Goal: Task Accomplishment & Management: Use online tool/utility

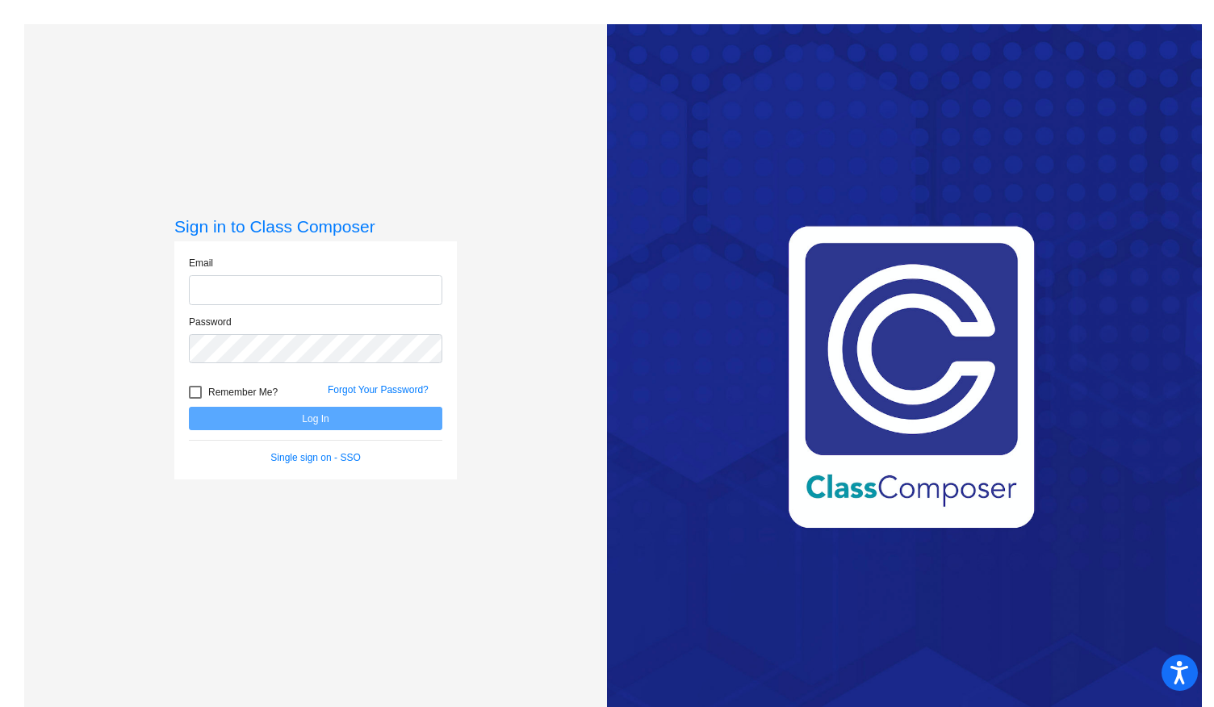
type input "[EMAIL_ADDRESS][DOMAIN_NAME]"
click at [321, 418] on button "Log In" at bounding box center [316, 418] width 254 height 23
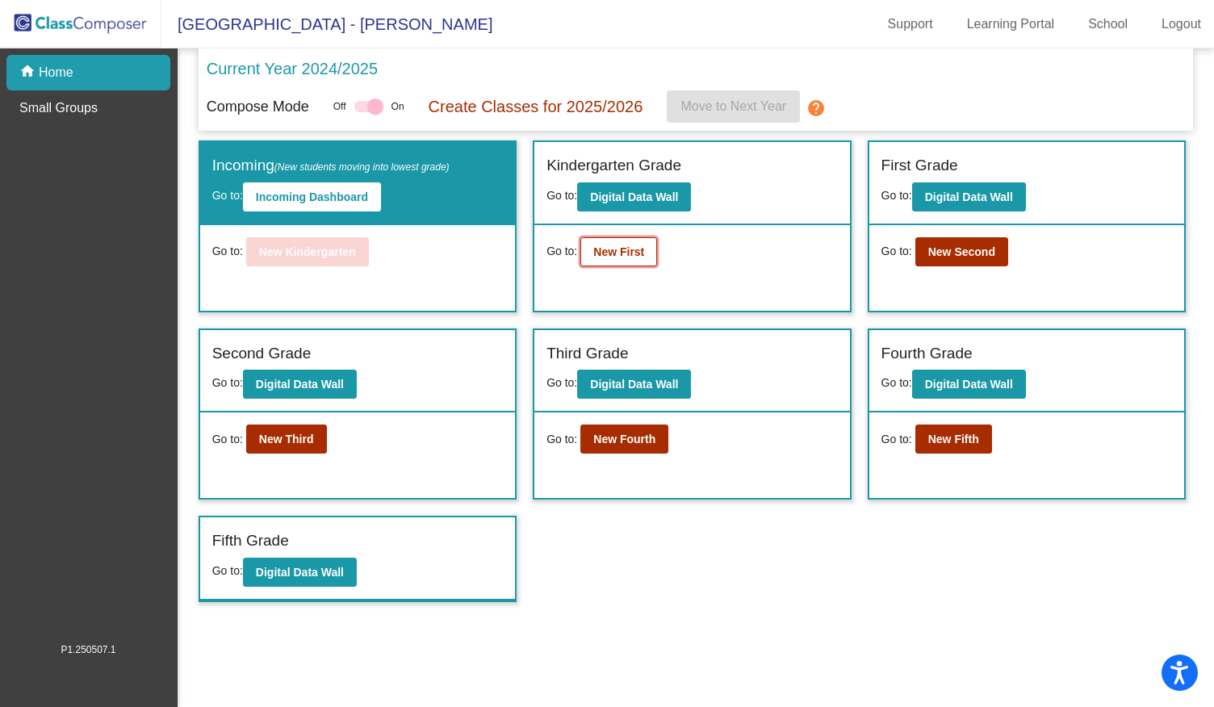
click at [616, 248] on b "New First" at bounding box center [618, 251] width 51 height 13
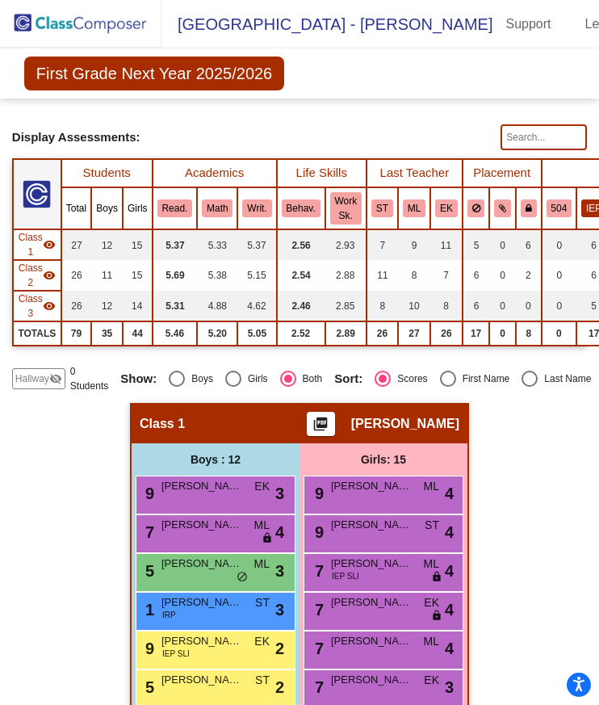
click at [585, 201] on button "IEP" at bounding box center [593, 208] width 25 height 18
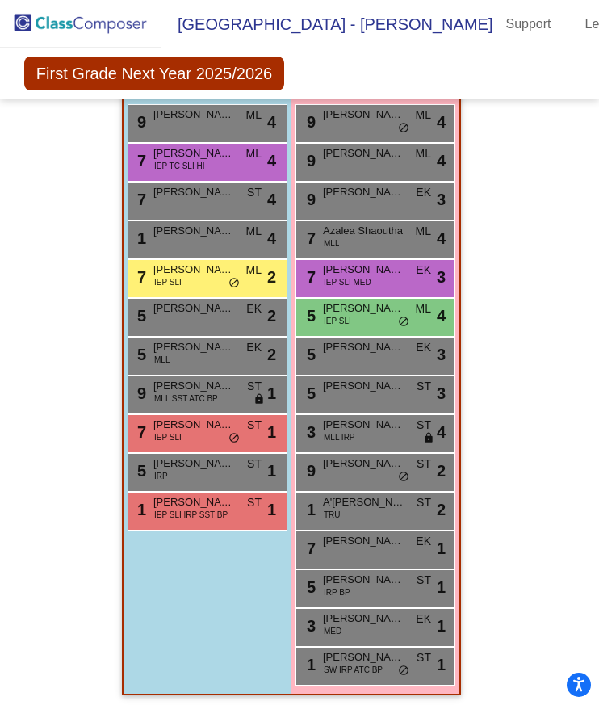
scroll to position [971, 0]
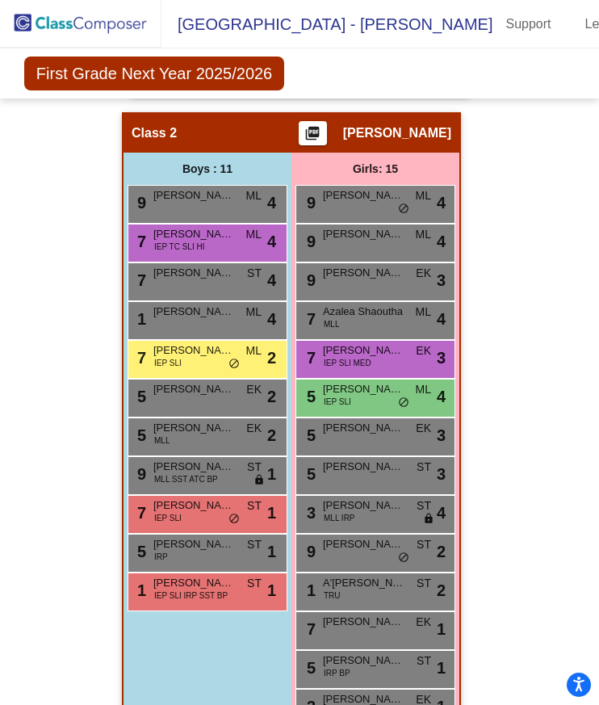
click at [45, 23] on img at bounding box center [80, 24] width 161 height 48
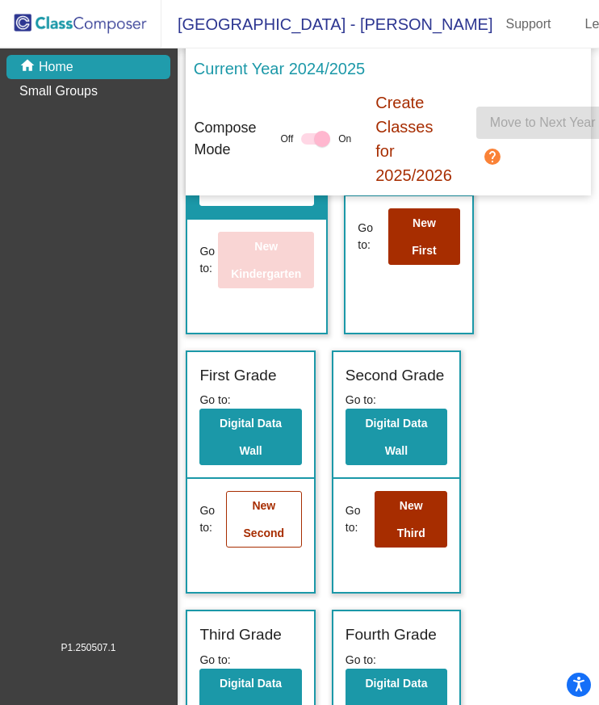
scroll to position [161, 0]
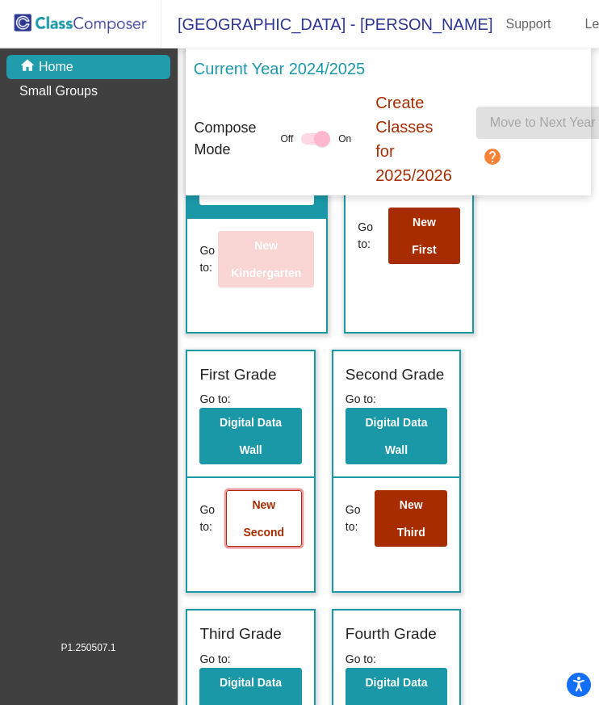
click at [270, 528] on b "New Second" at bounding box center [264, 518] width 41 height 40
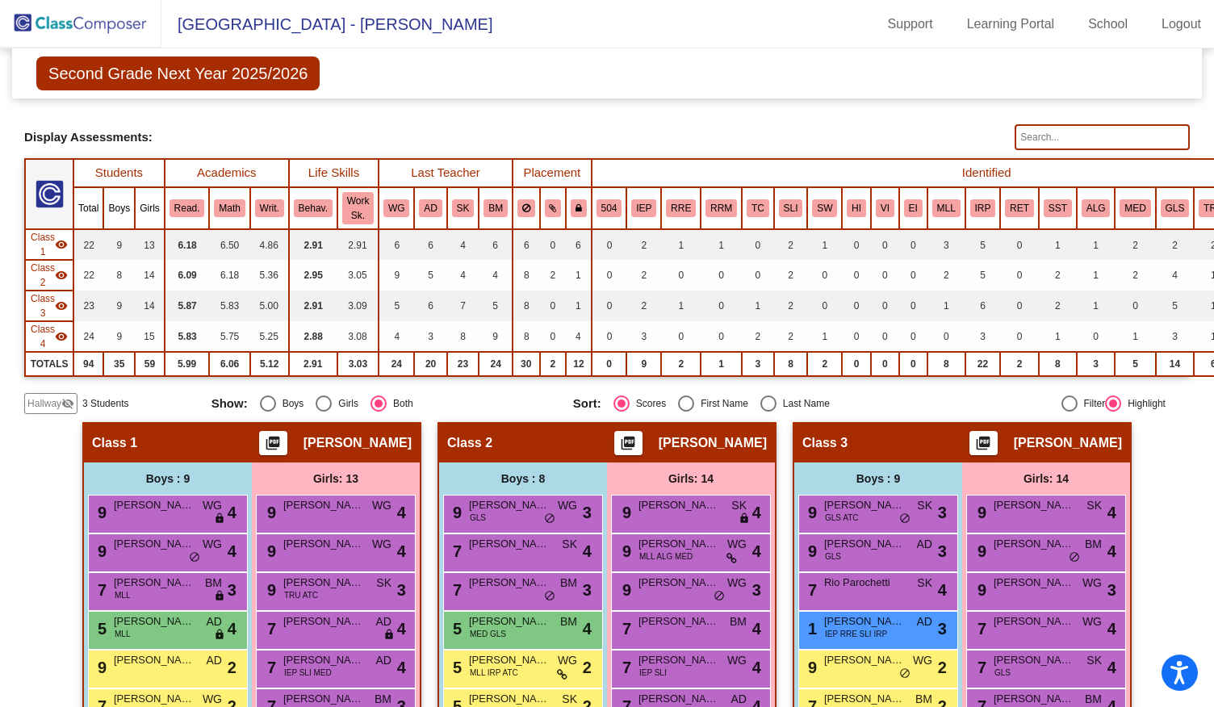
click at [641, 190] on th "IEP" at bounding box center [644, 208] width 35 height 42
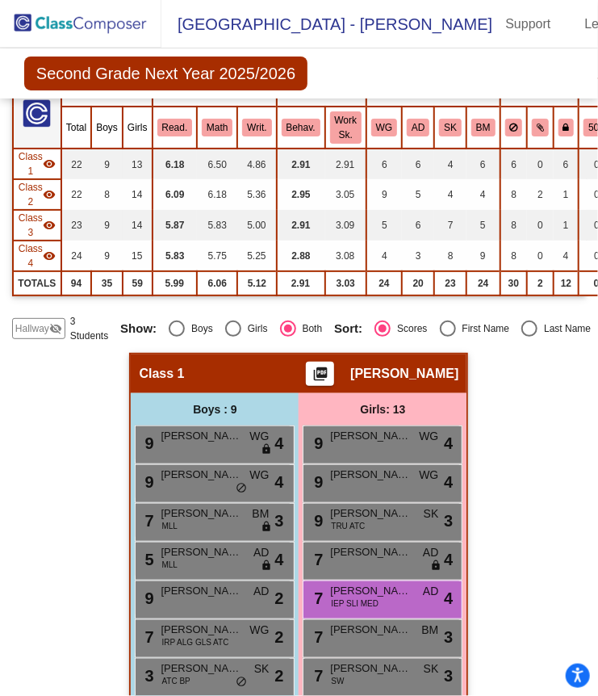
scroll to position [242, 0]
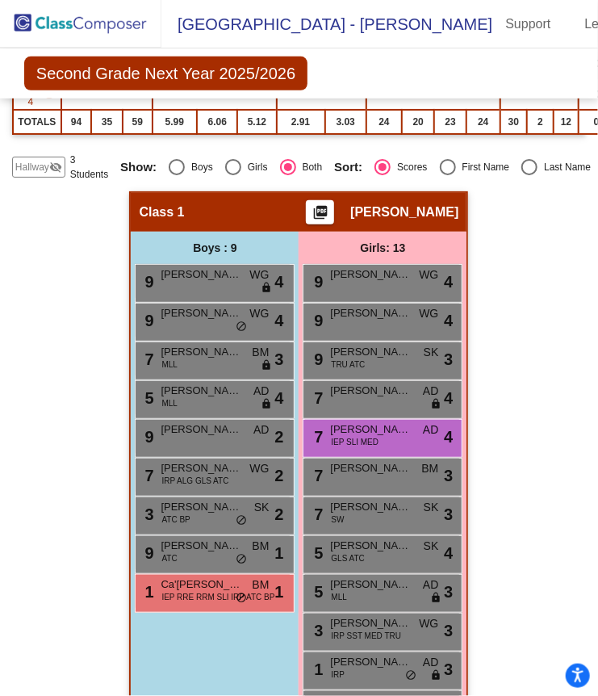
click at [110, 18] on img at bounding box center [80, 24] width 161 height 48
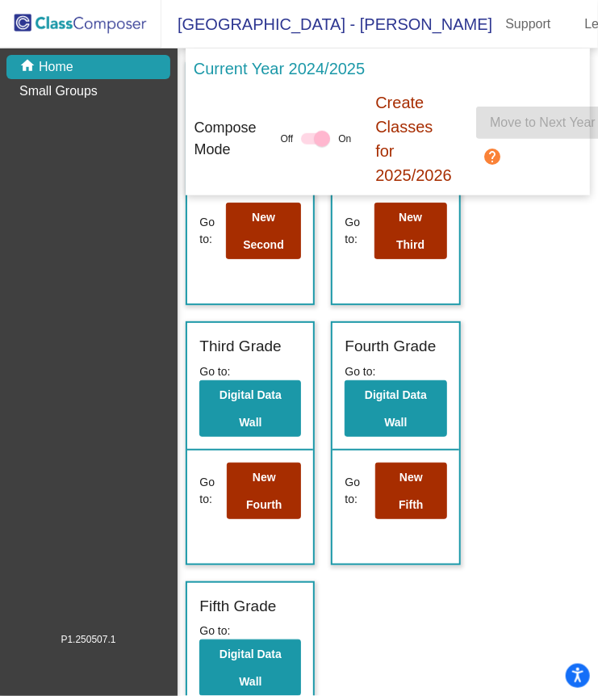
scroll to position [460, 0]
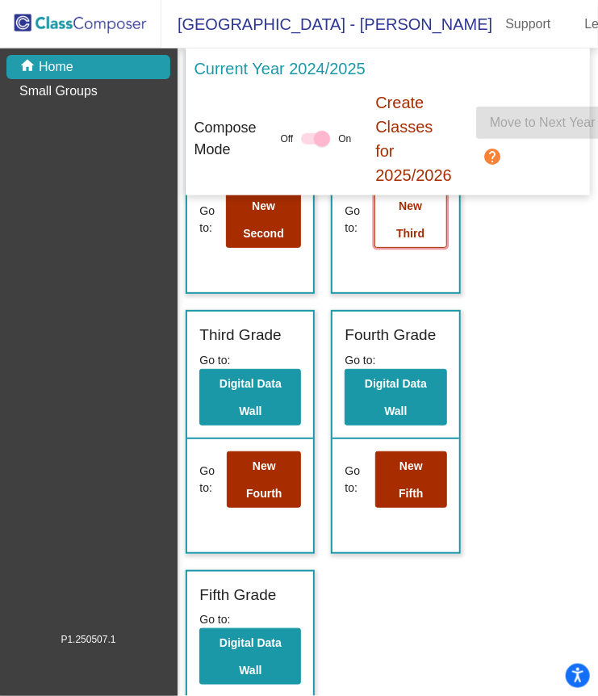
click at [389, 224] on button "New Third" at bounding box center [411, 219] width 73 height 57
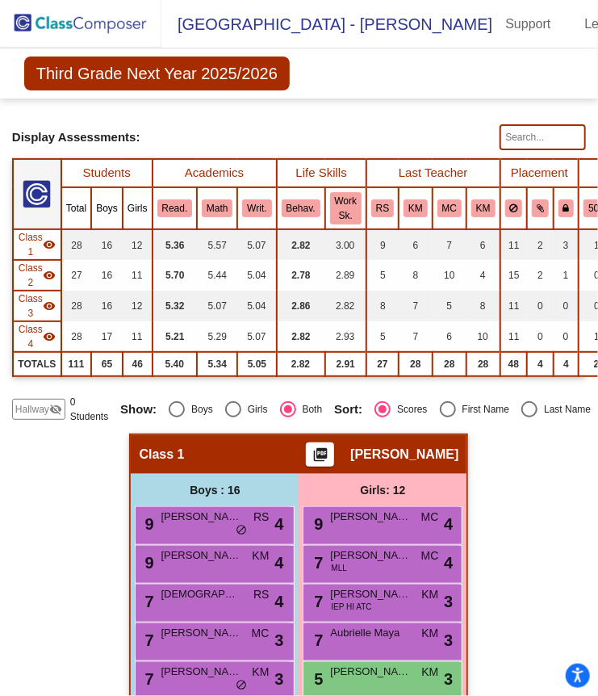
click at [587, 189] on th "504" at bounding box center [597, 208] width 36 height 42
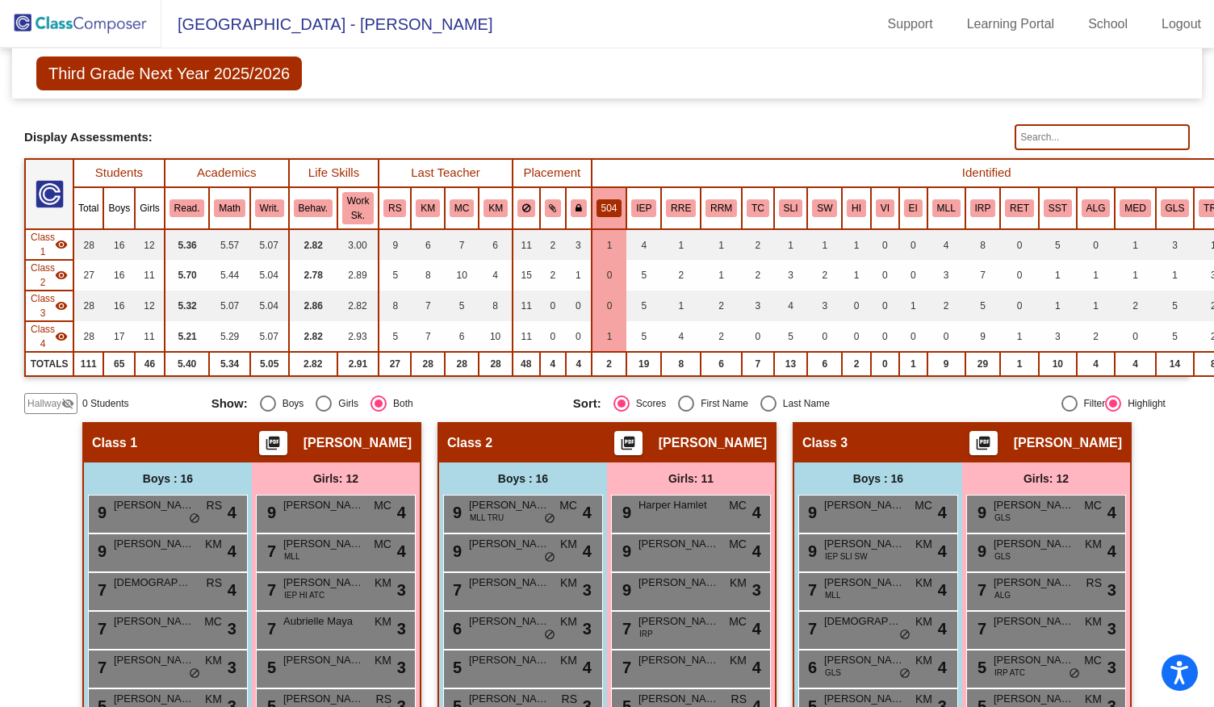
click at [638, 194] on th "IEP" at bounding box center [644, 208] width 35 height 42
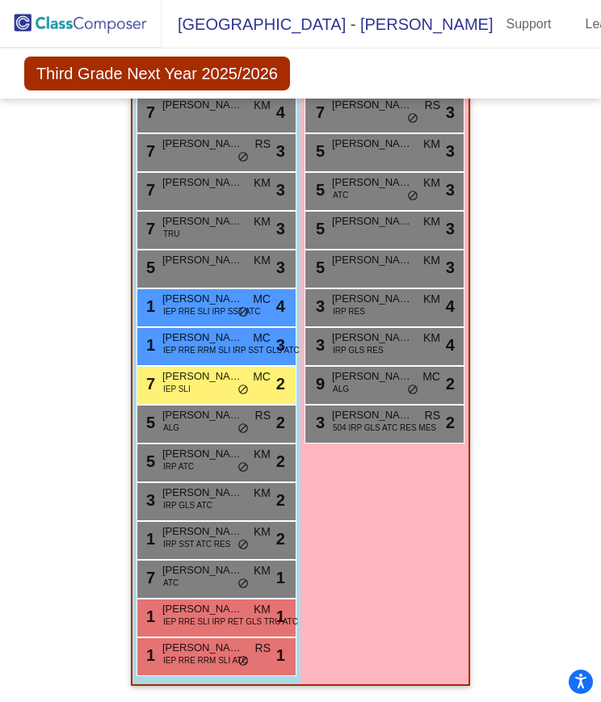
scroll to position [2643, 0]
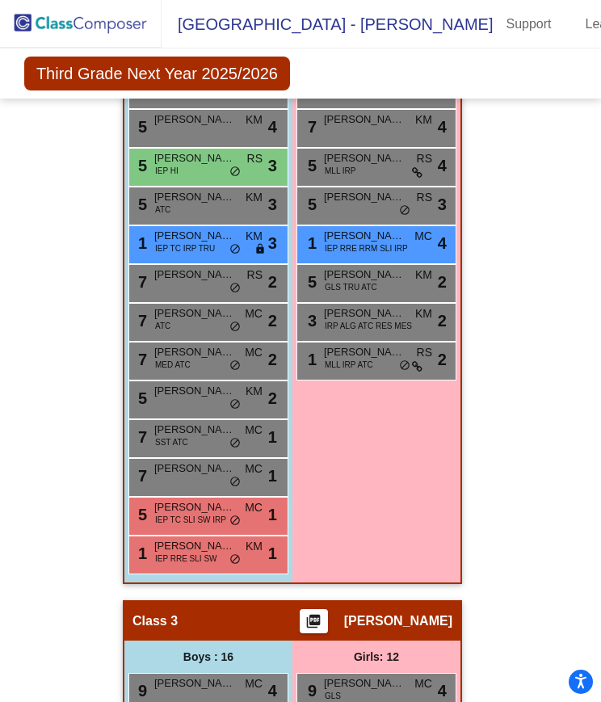
scroll to position [1352, 0]
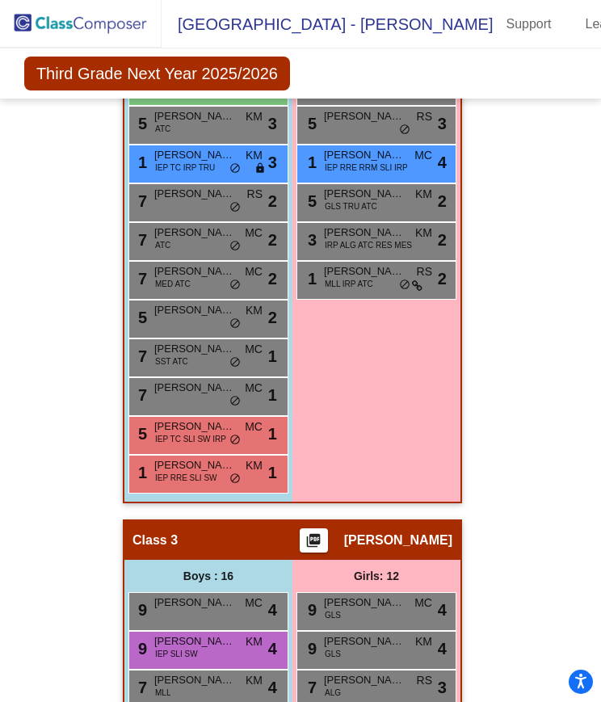
click at [501, 393] on div "Hallway - Hallway Class picture_as_pdf Add Student First Name Last Name Student…" at bounding box center [300, 538] width 576 height 2913
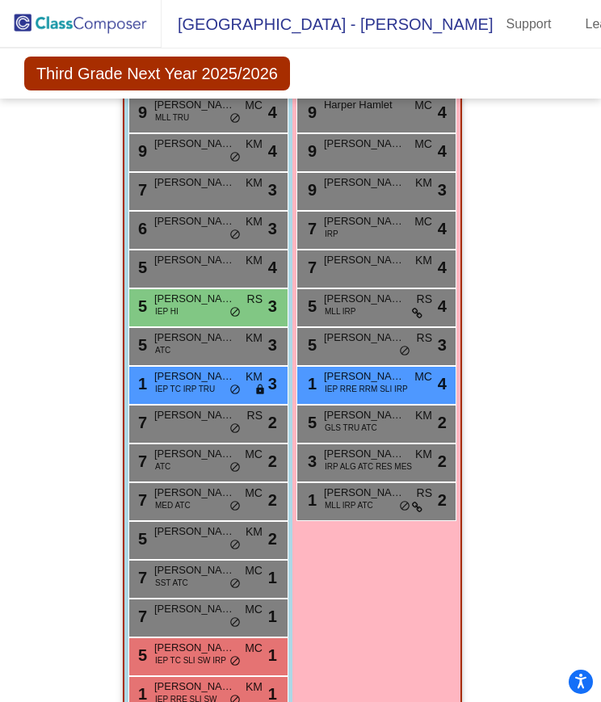
scroll to position [1109, 0]
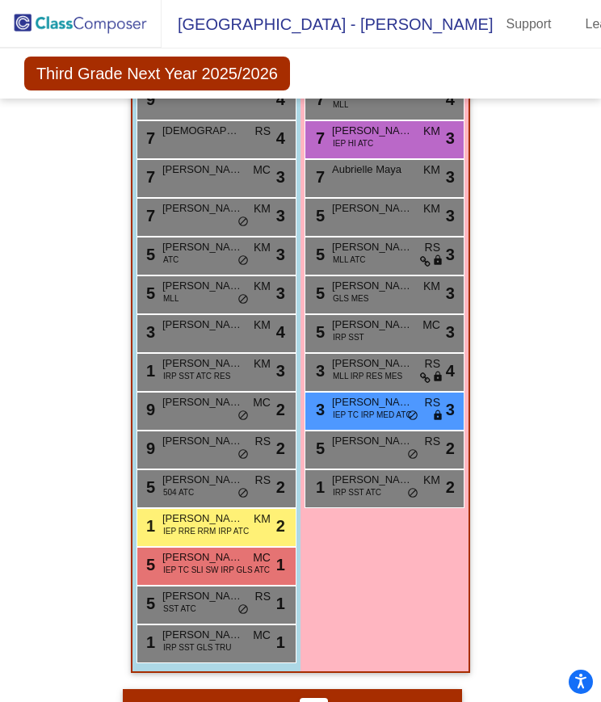
scroll to position [383, 0]
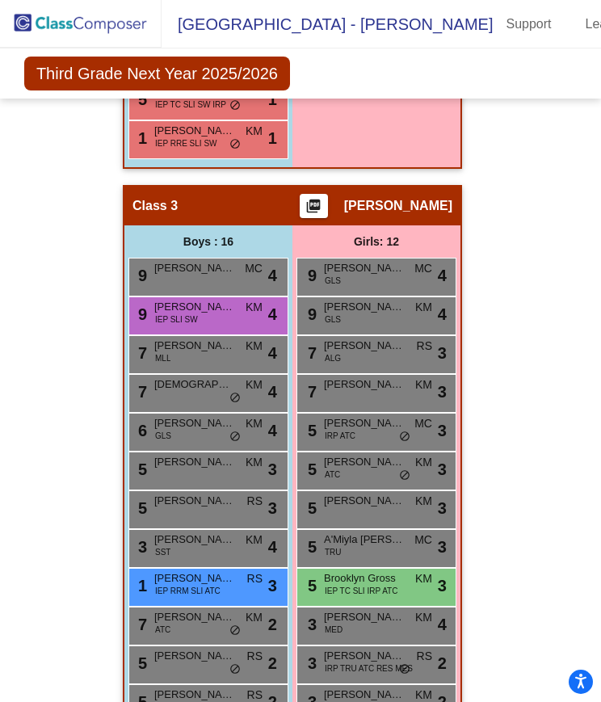
scroll to position [1675, 0]
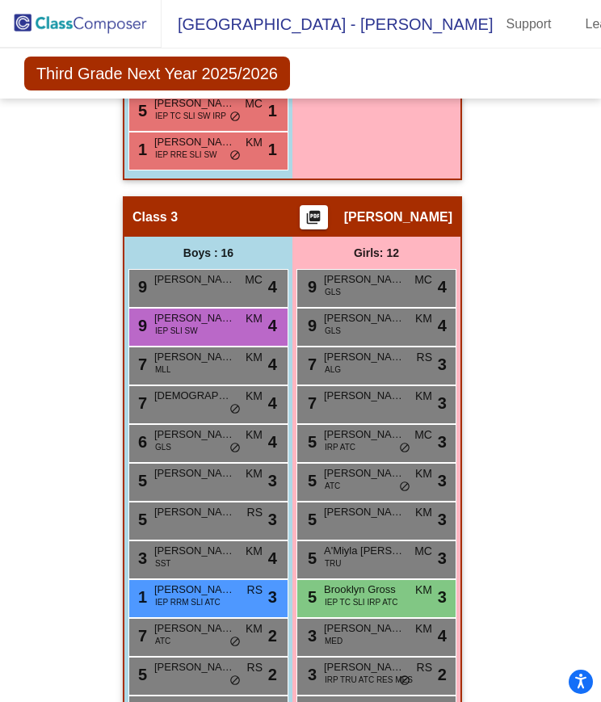
click at [481, 298] on div "Hallway - Hallway Class picture_as_pdf Add Student First Name Last Name Student…" at bounding box center [300, 215] width 576 height 2913
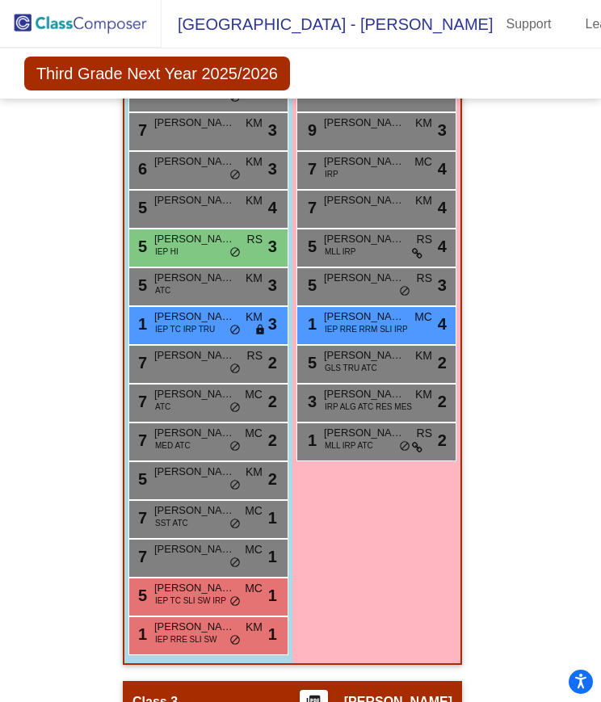
scroll to position [1109, 0]
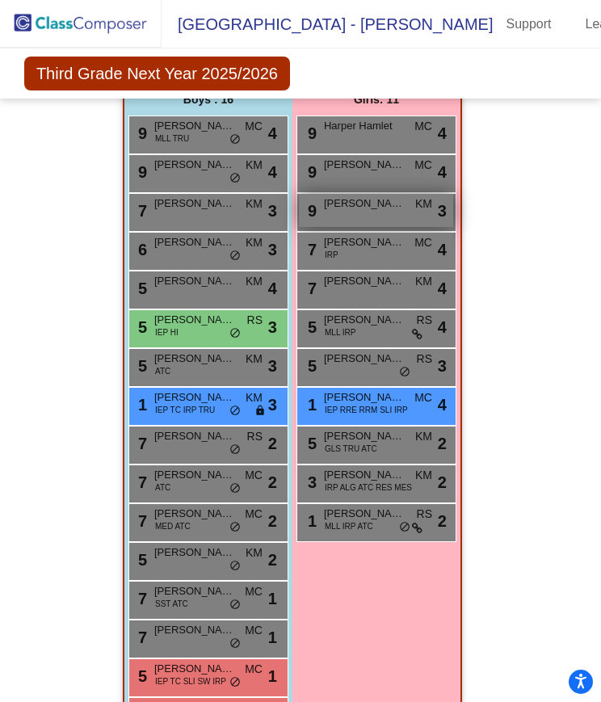
click at [391, 204] on div "9 [PERSON_NAME] KM lock do_not_disturb_alt 3" at bounding box center [376, 210] width 154 height 33
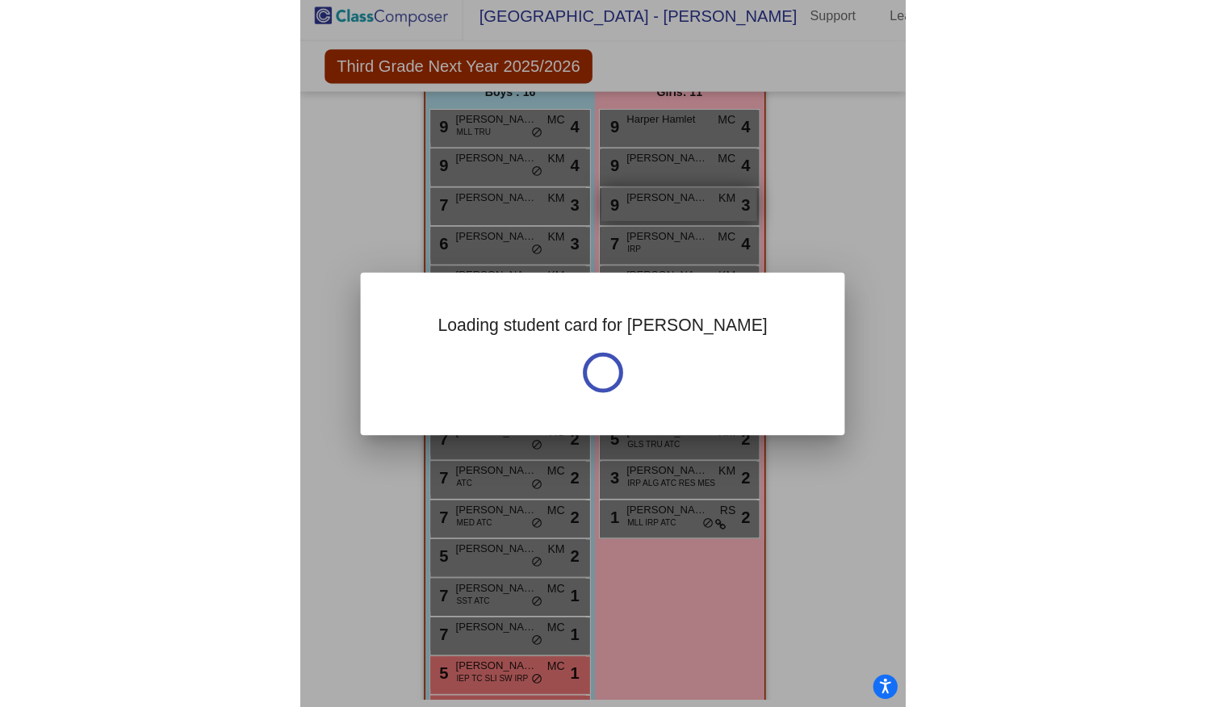
scroll to position [0, 0]
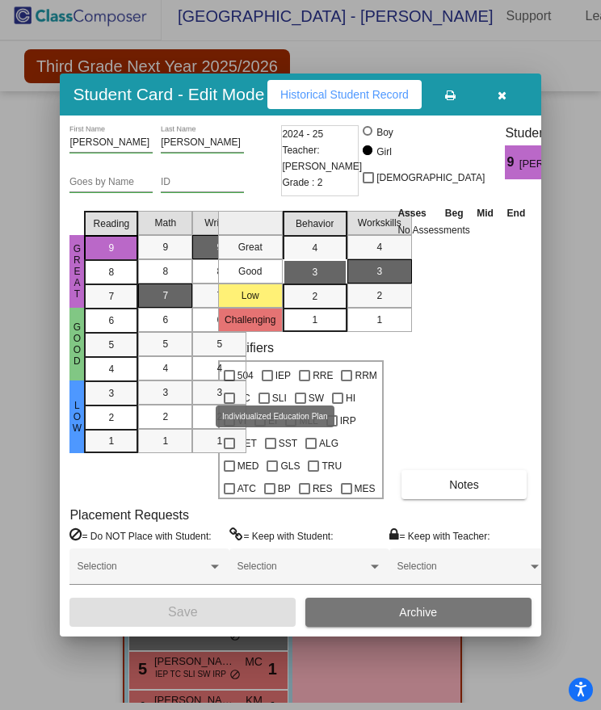
click at [270, 381] on div at bounding box center [267, 375] width 11 height 11
click at [267, 382] on input "IEP" at bounding box center [266, 381] width 1 height 1
checkbox input "true"
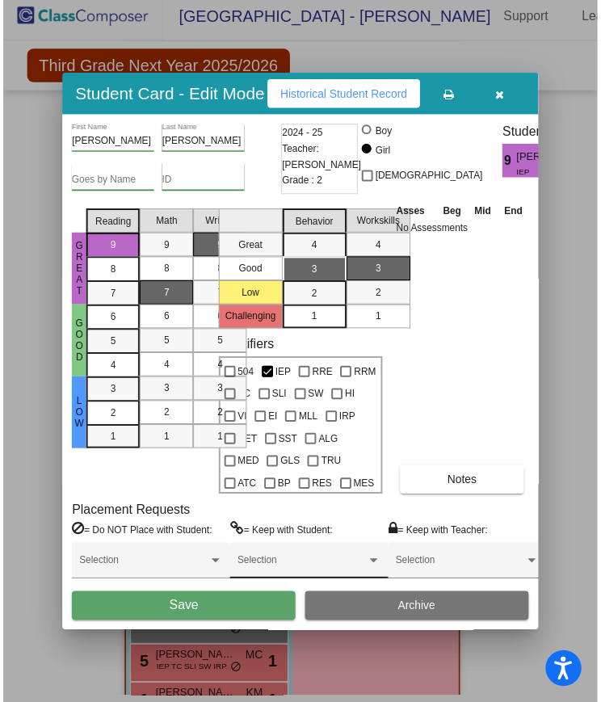
scroll to position [379, 0]
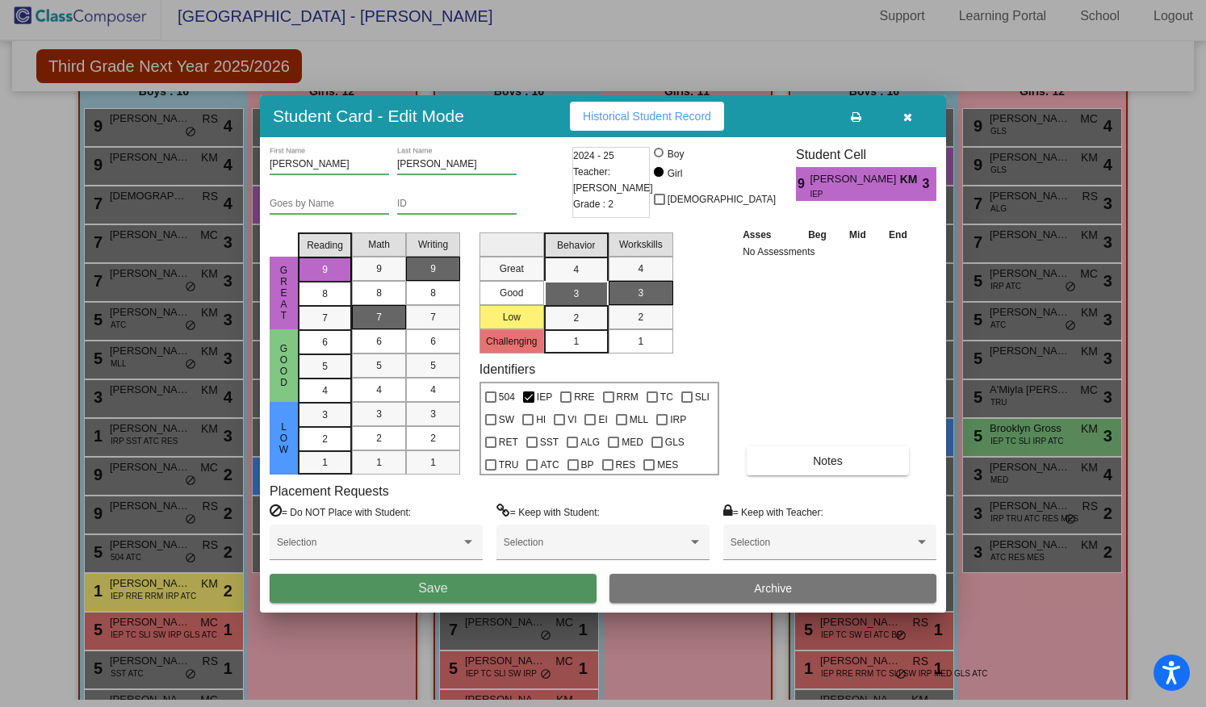
click at [455, 589] on button "Save" at bounding box center [433, 588] width 327 height 29
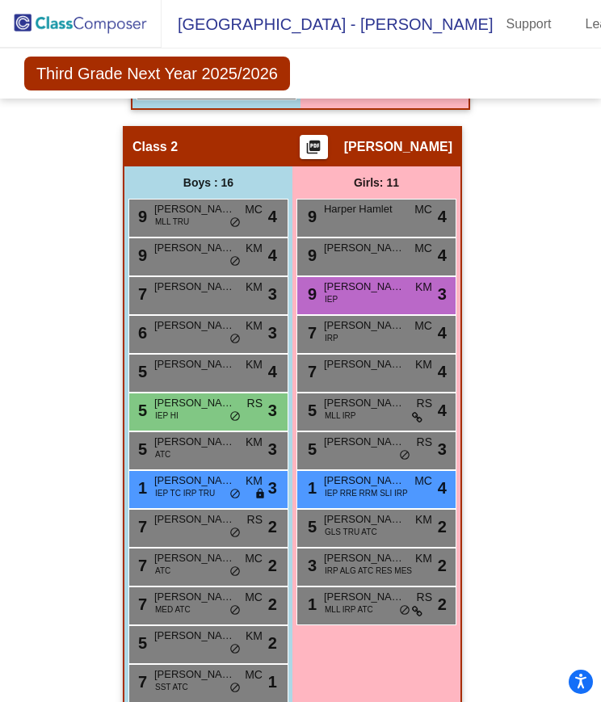
scroll to position [948, 0]
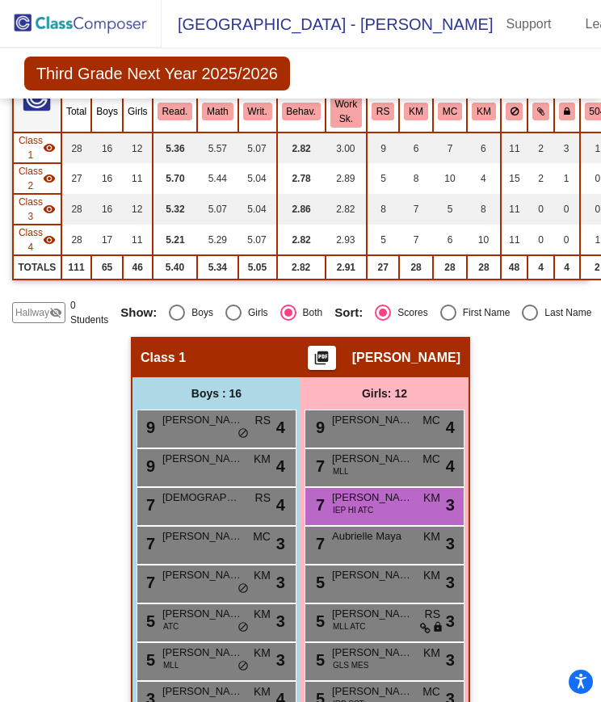
scroll to position [0, 0]
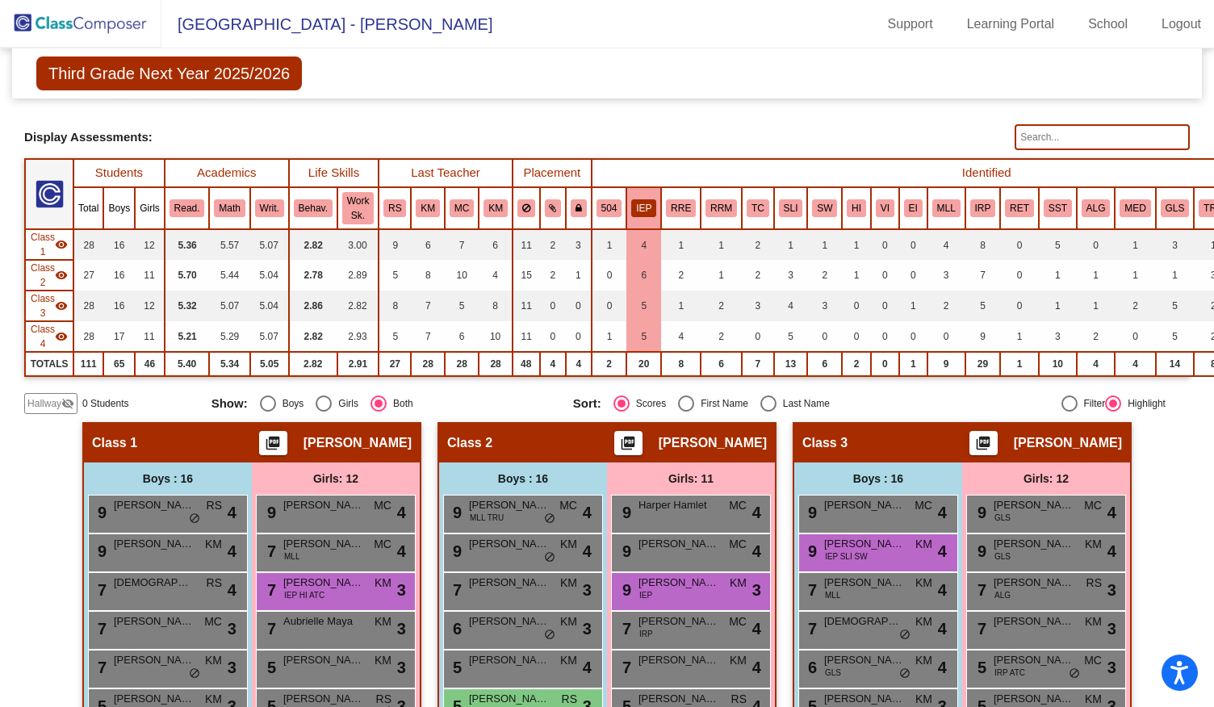
click at [68, 27] on img at bounding box center [80, 24] width 161 height 48
